Goal: Task Accomplishment & Management: Complete application form

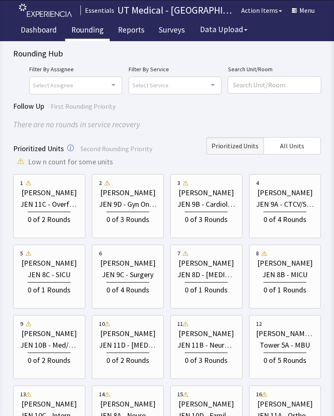
click at [297, 204] on div "JEN 9A - CTCV/Surg" at bounding box center [285, 205] width 58 height 12
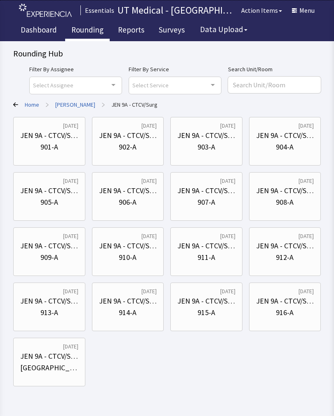
click at [42, 147] on div "901-A" at bounding box center [49, 147] width 18 height 12
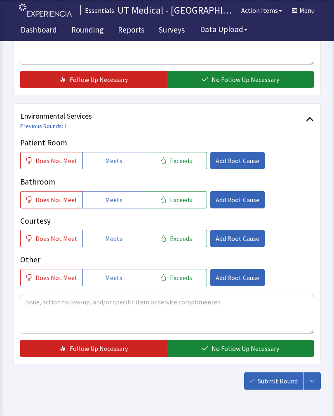
scroll to position [351, 0]
click at [187, 161] on button "Exceeds" at bounding box center [176, 160] width 62 height 17
click at [181, 196] on span "Exceeds" at bounding box center [181, 200] width 22 height 10
click at [182, 238] on span "Exceeds" at bounding box center [181, 239] width 22 height 10
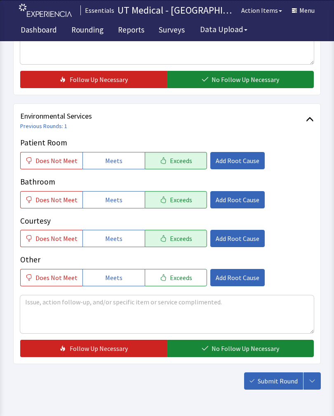
click at [225, 349] on span "No Follow Up Necessary" at bounding box center [246, 349] width 68 height 10
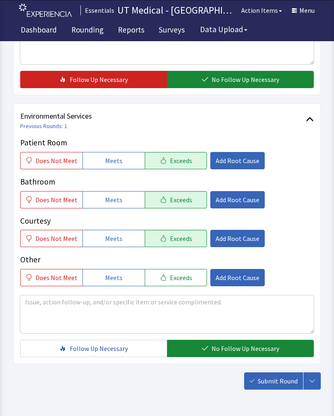
click at [279, 381] on span "Submit Round" at bounding box center [278, 381] width 40 height 10
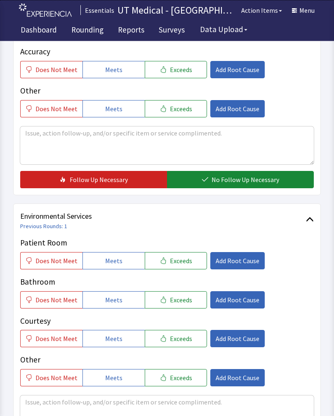
scroll to position [251, 0]
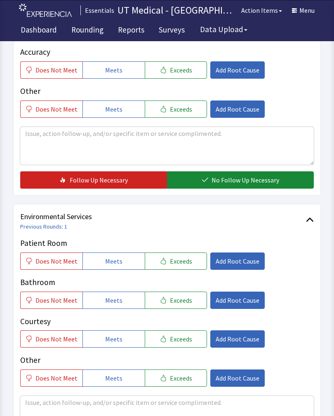
click at [193, 269] on button "Exceeds" at bounding box center [176, 261] width 62 height 17
click at [188, 306] on button "Exceeds" at bounding box center [176, 300] width 62 height 17
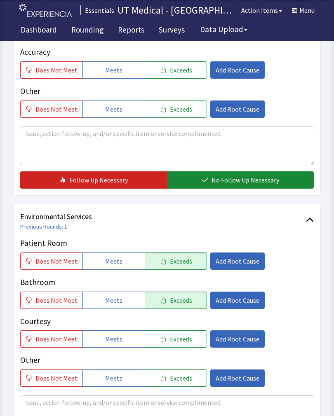
click at [189, 336] on button "Exceeds" at bounding box center [176, 339] width 62 height 17
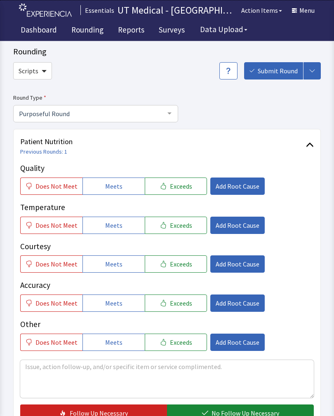
scroll to position [17, 0]
click at [187, 189] on button "Exceeds" at bounding box center [176, 186] width 62 height 17
click at [193, 223] on button "Exceeds" at bounding box center [176, 225] width 62 height 17
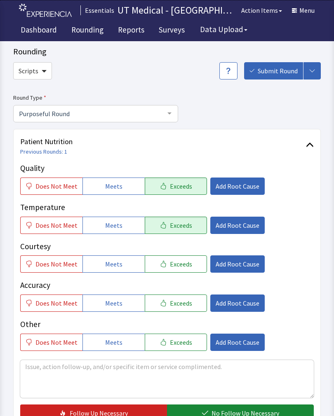
click at [185, 268] on button "Exceeds" at bounding box center [176, 264] width 62 height 17
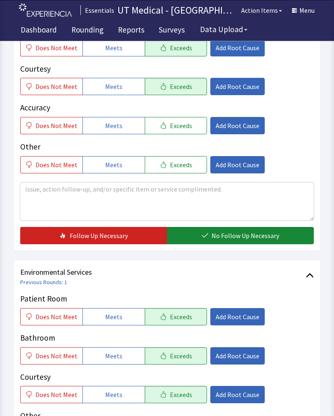
click at [250, 235] on span "No Follow Up Necessary" at bounding box center [246, 236] width 68 height 10
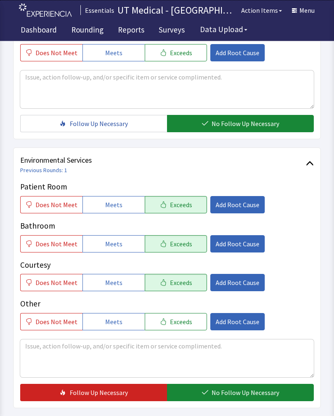
scroll to position [367, 0]
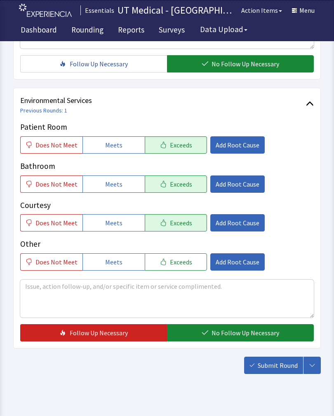
click at [252, 335] on span "No Follow Up Necessary" at bounding box center [246, 333] width 68 height 10
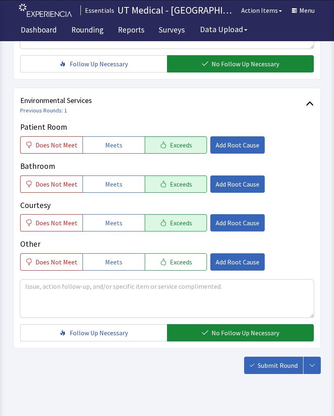
click at [279, 367] on span "Submit Round" at bounding box center [278, 366] width 40 height 10
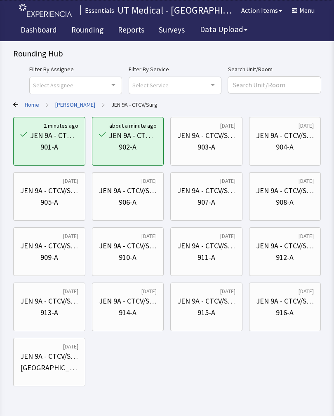
click at [210, 143] on div "903-A" at bounding box center [207, 147] width 18 height 12
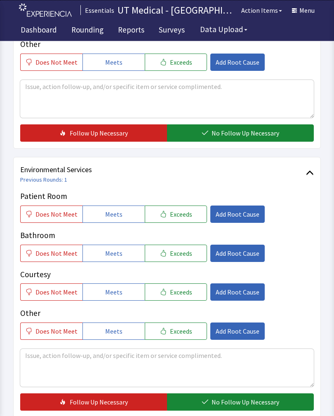
scroll to position [299, 0]
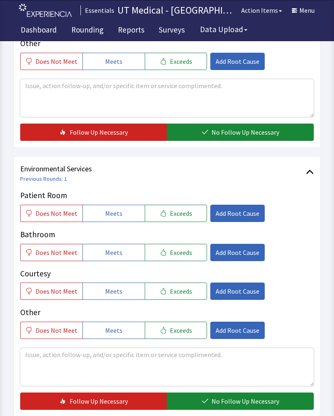
click at [188, 212] on button "Exceeds" at bounding box center [176, 213] width 62 height 17
click at [186, 251] on span "Exceeds" at bounding box center [181, 253] width 22 height 10
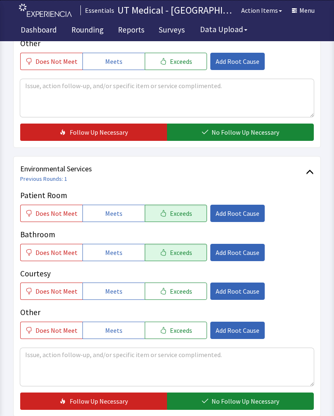
click at [189, 283] on button "Exceeds" at bounding box center [176, 291] width 62 height 17
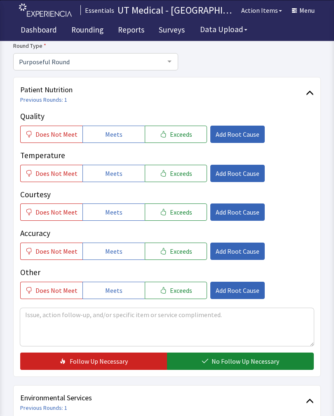
scroll to position [72, 0]
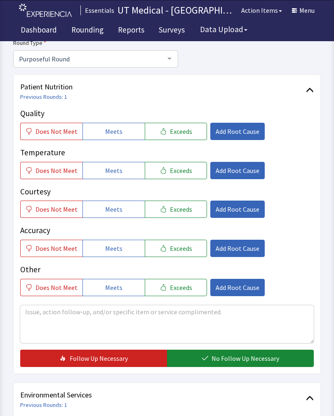
click at [195, 125] on button "Exceeds" at bounding box center [176, 131] width 62 height 17
click at [186, 172] on button "Exceeds" at bounding box center [176, 170] width 62 height 17
click at [183, 212] on span "Exceeds" at bounding box center [181, 210] width 22 height 10
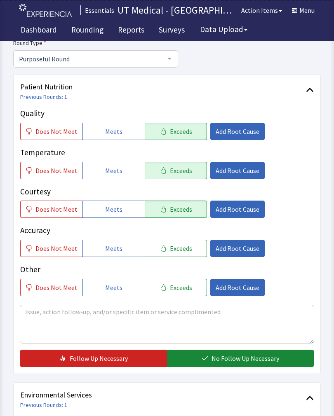
click at [241, 358] on span "No Follow Up Necessary" at bounding box center [246, 359] width 68 height 10
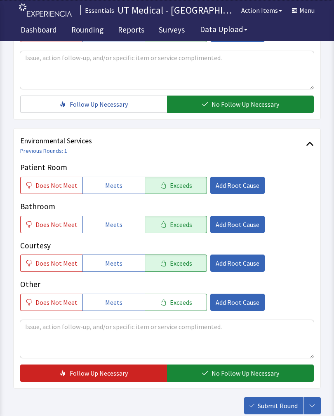
scroll to position [367, 0]
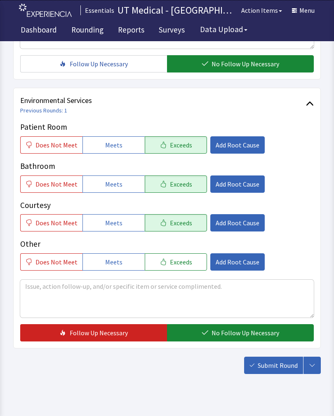
click at [246, 334] on span "No Follow Up Necessary" at bounding box center [246, 333] width 68 height 10
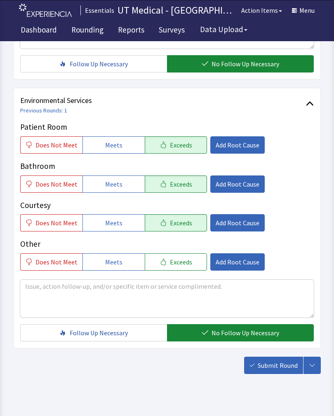
click at [279, 369] on span "Submit Round" at bounding box center [278, 366] width 40 height 10
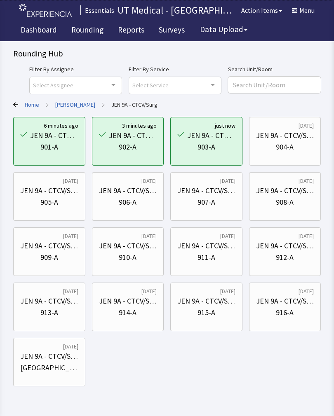
click at [296, 148] on div "904-A" at bounding box center [285, 147] width 58 height 12
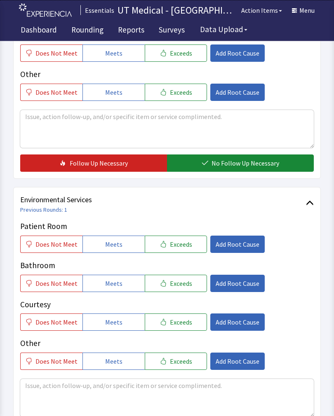
scroll to position [268, 0]
click at [195, 250] on button "Exceeds" at bounding box center [176, 244] width 62 height 17
click at [192, 277] on button "Exceeds" at bounding box center [176, 283] width 62 height 17
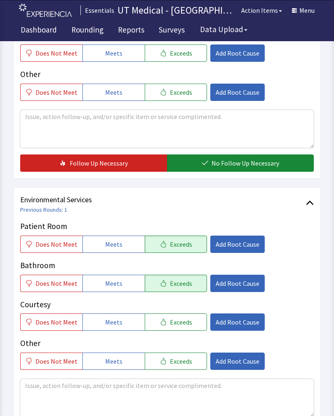
click at [188, 323] on button "Exceeds" at bounding box center [176, 322] width 62 height 17
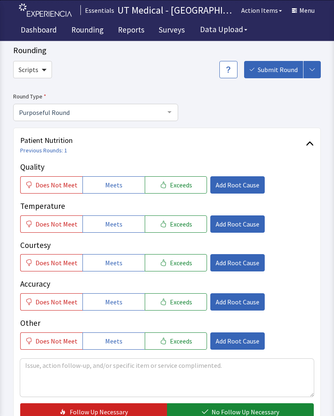
scroll to position [19, 0]
click at [193, 189] on button "Exceeds" at bounding box center [176, 184] width 62 height 17
click at [188, 230] on button "Exceeds" at bounding box center [176, 224] width 62 height 17
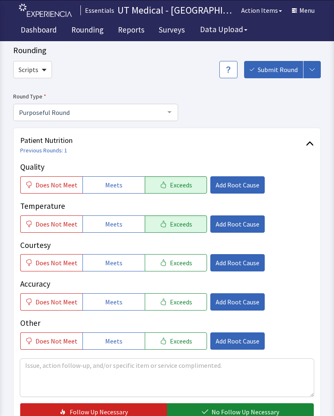
click at [185, 264] on span "Exceeds" at bounding box center [181, 263] width 22 height 10
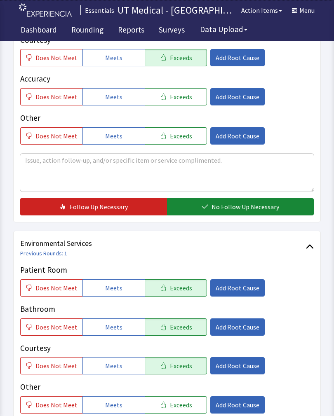
click at [256, 204] on span "No Follow Up Necessary" at bounding box center [246, 207] width 68 height 10
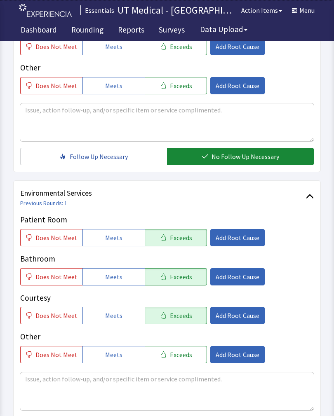
scroll to position [367, 0]
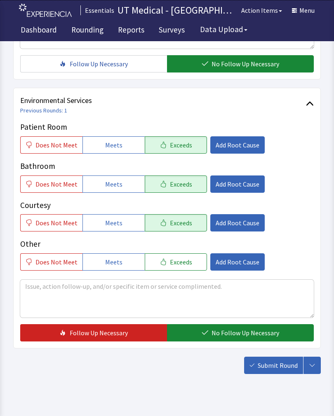
click at [252, 331] on span "No Follow Up Necessary" at bounding box center [246, 333] width 68 height 10
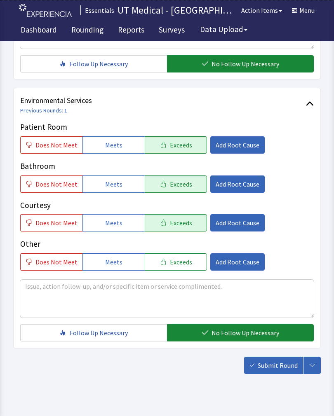
click at [278, 367] on span "Submit Round" at bounding box center [278, 366] width 40 height 10
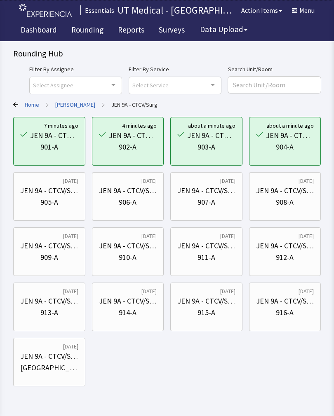
click at [63, 216] on div "JEN 9A - CTCV/Surg 905-A" at bounding box center [49, 197] width 58 height 40
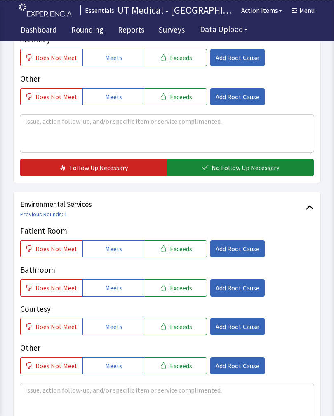
scroll to position [263, 0]
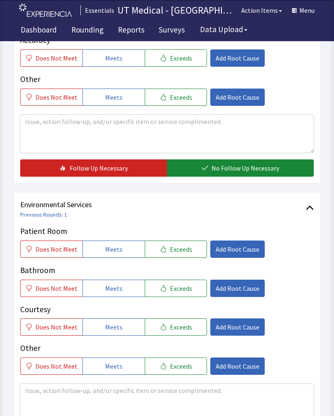
click at [194, 256] on button "Exceeds" at bounding box center [176, 249] width 62 height 17
click at [194, 306] on p "Courtesy" at bounding box center [167, 310] width 294 height 12
click at [189, 296] on button "Exceeds" at bounding box center [176, 288] width 62 height 17
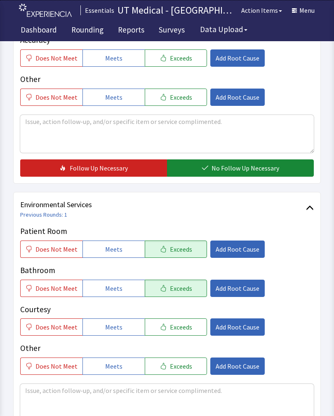
click at [188, 331] on button "Exceeds" at bounding box center [176, 327] width 62 height 17
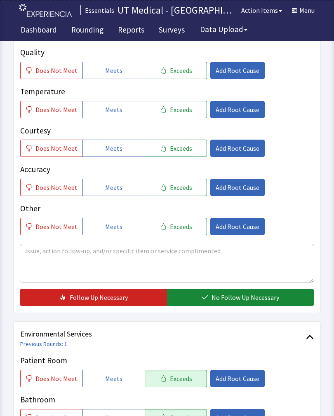
scroll to position [135, 0]
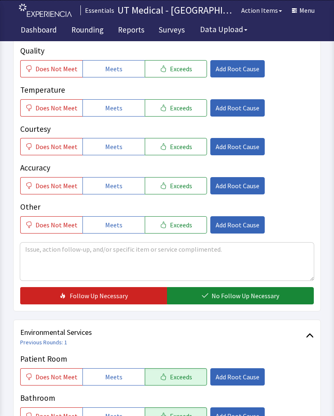
click at [332, 48] on div "Rounding Hub > Jennie Sealy > JEN 9A - CTCV/Surg > 905-A Rounding Scripts Submi…" at bounding box center [167, 235] width 334 height 741
click at [184, 71] on span "Exceeds" at bounding box center [181, 69] width 22 height 10
click at [188, 115] on button "Exceeds" at bounding box center [176, 107] width 62 height 17
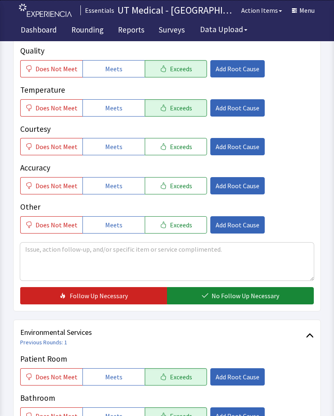
click at [263, 304] on button "No Follow Up Necessary" at bounding box center [240, 295] width 147 height 17
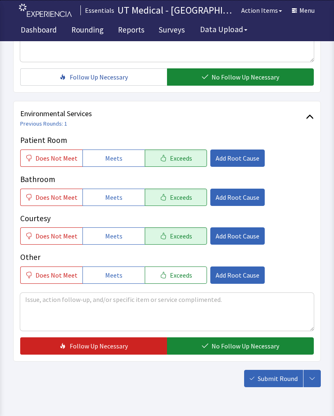
scroll to position [367, 0]
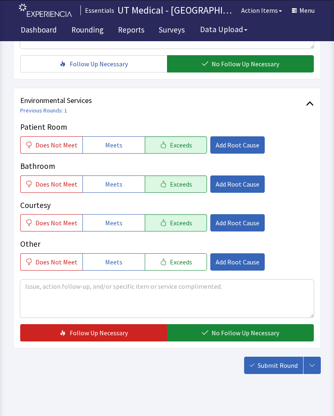
click at [250, 333] on span "No Follow Up Necessary" at bounding box center [246, 333] width 68 height 10
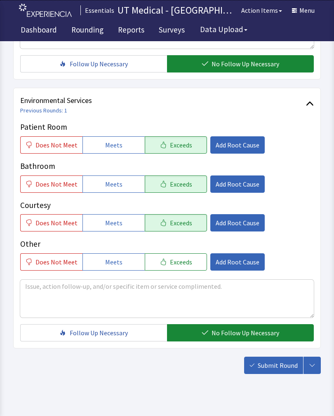
click at [282, 370] on span "Submit Round" at bounding box center [278, 366] width 40 height 10
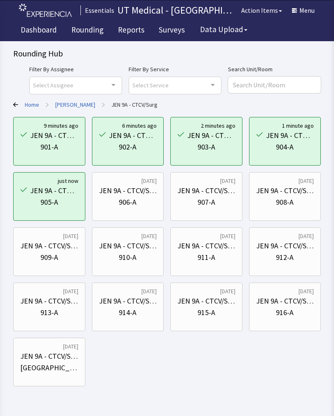
click at [132, 202] on div "906-A" at bounding box center [128, 203] width 18 height 12
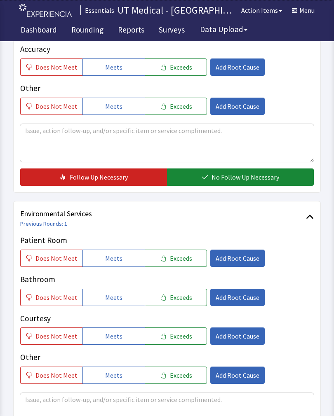
scroll to position [251, 0]
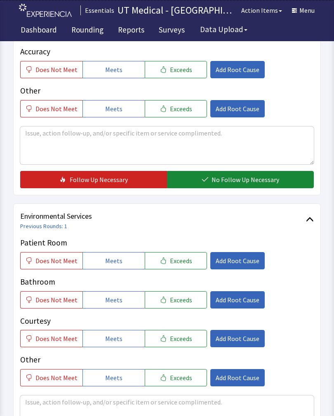
click at [185, 262] on span "Exceeds" at bounding box center [181, 261] width 22 height 10
click at [179, 303] on span "Exceeds" at bounding box center [181, 300] width 22 height 10
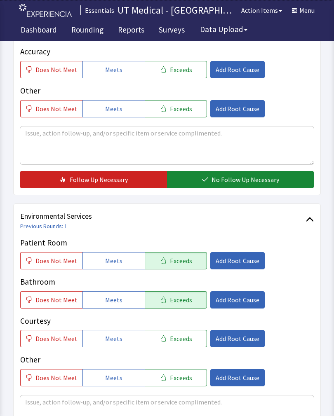
click at [181, 346] on button "Exceeds" at bounding box center [176, 338] width 62 height 17
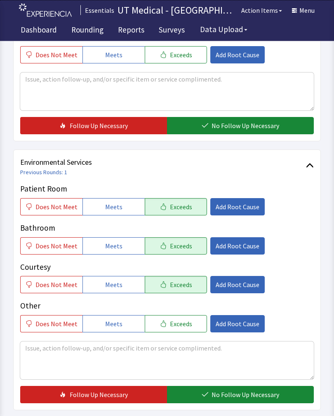
scroll to position [367, 0]
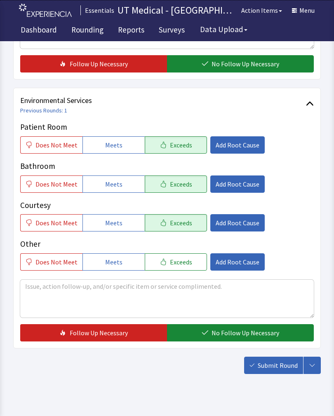
click at [229, 331] on span "No Follow Up Necessary" at bounding box center [246, 333] width 68 height 10
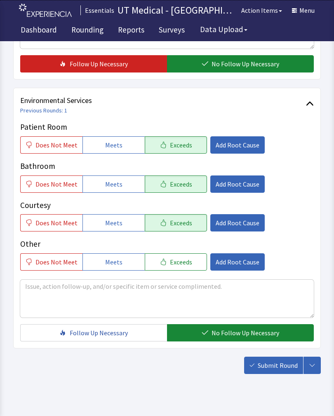
click at [276, 360] on button "Submit Round" at bounding box center [273, 365] width 59 height 17
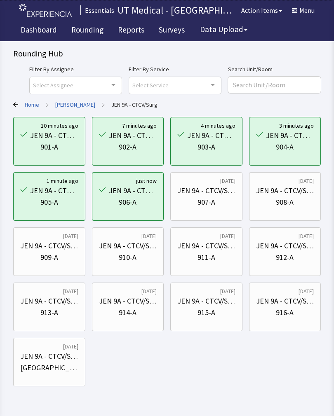
click at [217, 196] on div "JEN 9A - CTCV/Surg" at bounding box center [206, 191] width 58 height 12
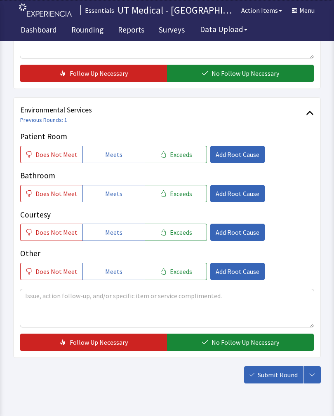
scroll to position [367, 0]
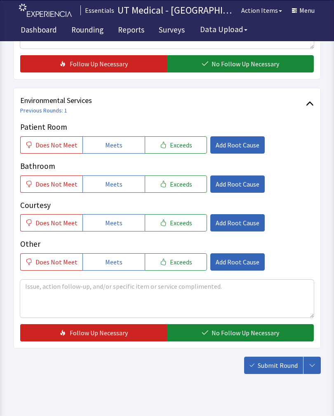
click at [189, 148] on button "Exceeds" at bounding box center [176, 144] width 62 height 17
click at [187, 190] on button "Exceeds" at bounding box center [176, 184] width 62 height 17
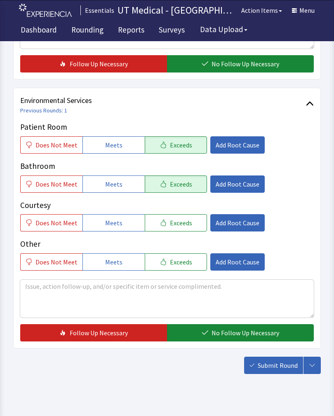
click at [195, 231] on button "Exceeds" at bounding box center [176, 222] width 62 height 17
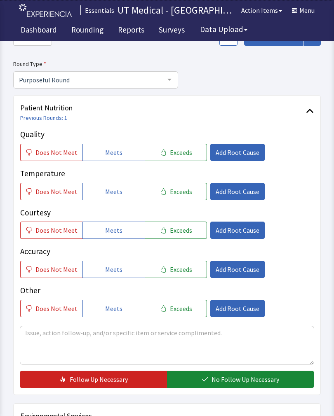
scroll to position [51, 0]
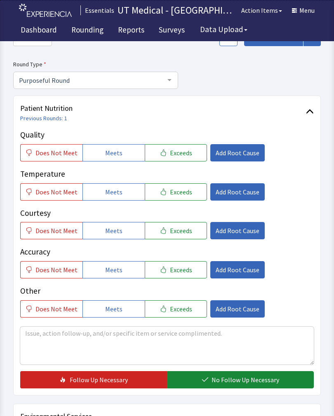
click at [50, 189] on span "Does Not Meet" at bounding box center [56, 192] width 42 height 10
click at [181, 148] on span "Exceeds" at bounding box center [181, 153] width 22 height 10
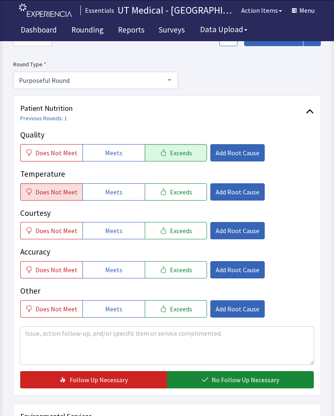
click at [187, 224] on button "Exceeds" at bounding box center [176, 230] width 62 height 17
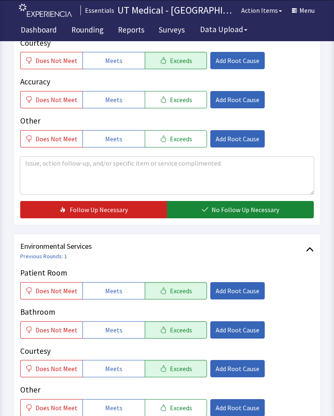
scroll to position [228, 0]
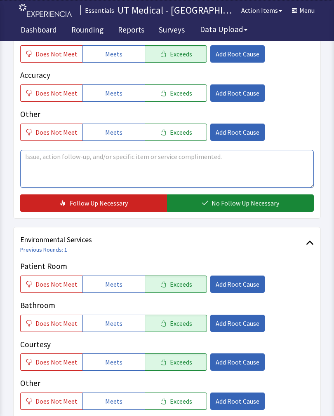
click at [73, 170] on textarea at bounding box center [167, 169] width 294 height 38
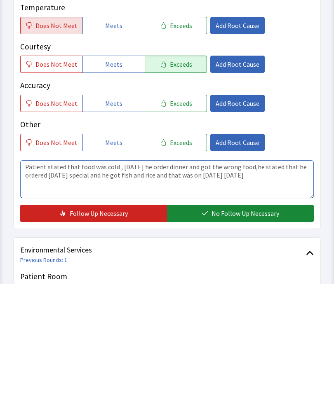
type textarea "Patient stated that food was cold , yesterday he order dinner and got the wrong…"
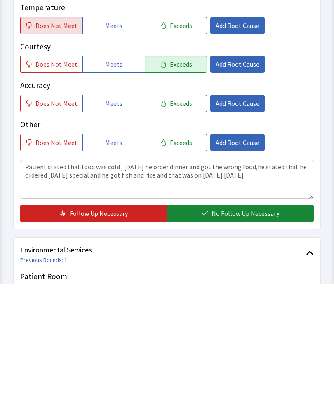
click at [243, 341] on span "No Follow Up Necessary" at bounding box center [246, 346] width 68 height 10
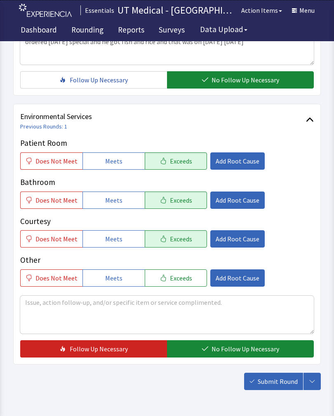
scroll to position [367, 0]
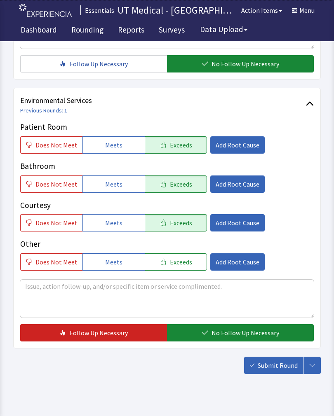
click at [245, 331] on span "No Follow Up Necessary" at bounding box center [246, 333] width 68 height 10
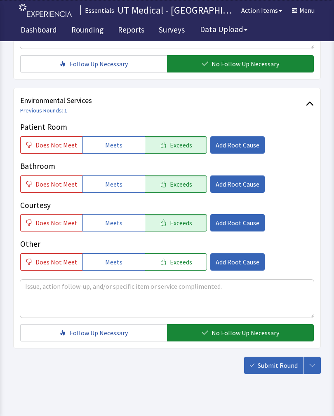
click at [282, 368] on span "Submit Round" at bounding box center [278, 366] width 40 height 10
